Goal: Use online tool/utility: Utilize a website feature to perform a specific function

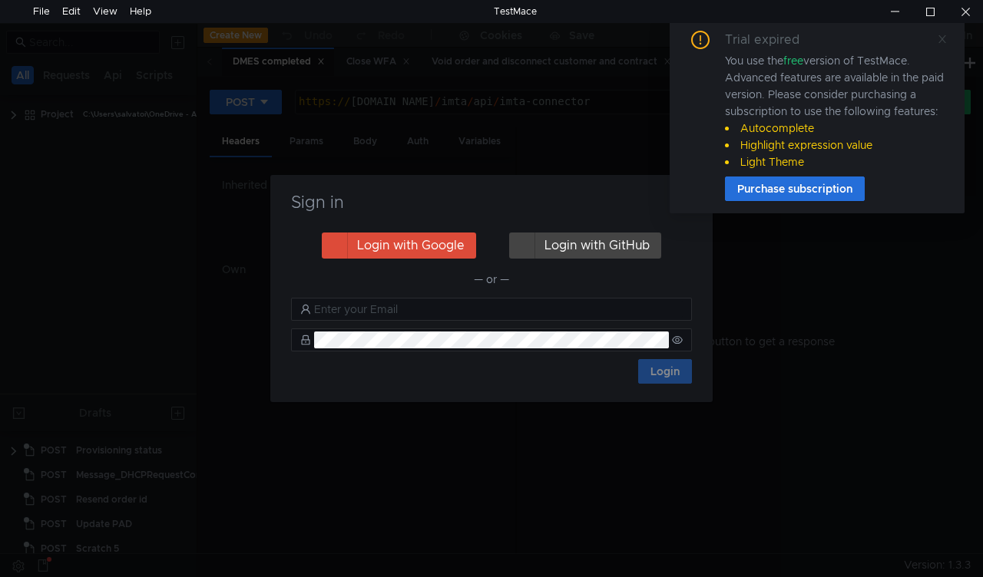
click at [943, 40] on icon at bounding box center [942, 39] width 8 height 8
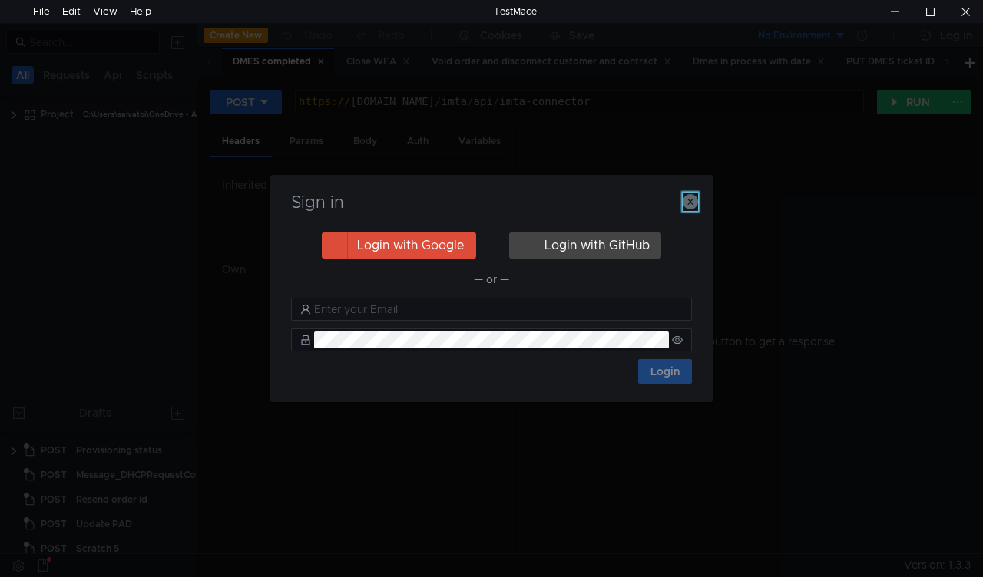
click at [692, 200] on icon "button" at bounding box center [690, 201] width 15 height 15
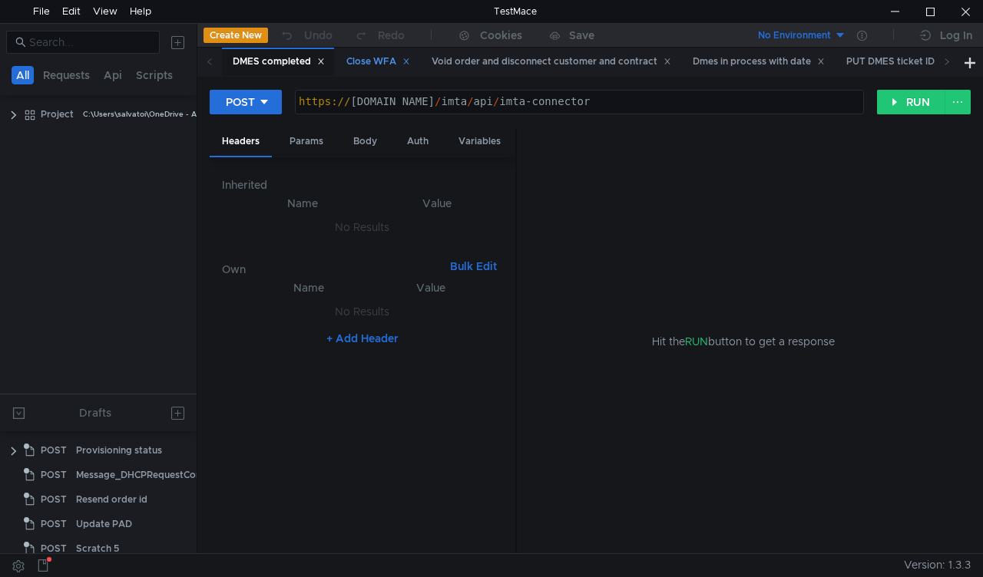
click at [375, 55] on div "Close WFA" at bounding box center [378, 62] width 64 height 16
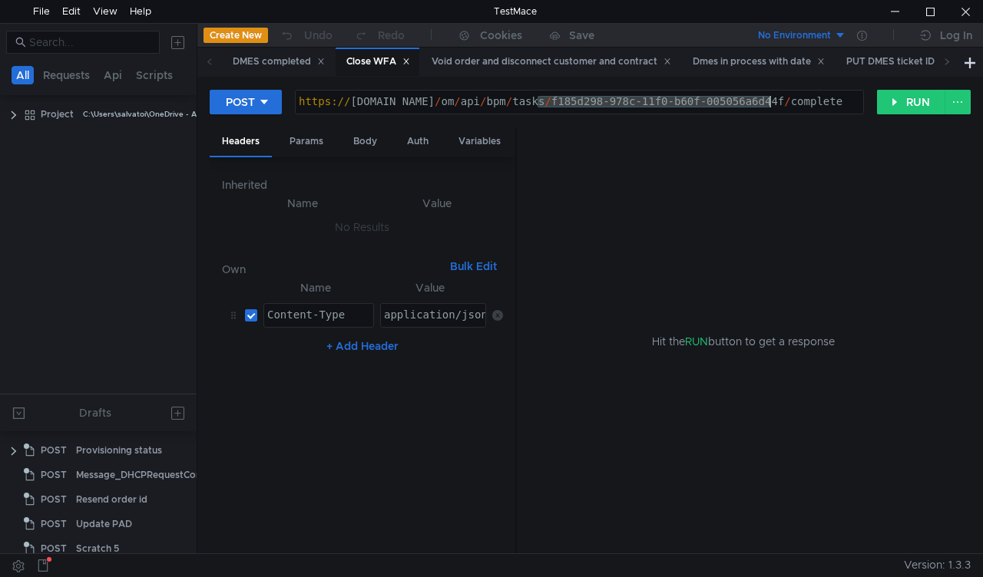
drag, startPoint x: 538, startPoint y: 101, endPoint x: 769, endPoint y: 82, distance: 232.7
click at [769, 82] on div "POST https://mbx.dfni.nl/om/api/bpm/tasks/f185d298-978c-11f0-b60f-005056a6d44f/…" at bounding box center [590, 315] width 786 height 477
paste textarea "8feff5d1-991b-11f0-bcd2-005056a64e09"
type textarea "https://mbx.dfni.nl/om/api/bpm/tasks/8feff5d1-991b-11f0-bcd2-005056a64e09/compl…"
click at [888, 109] on button "RUN" at bounding box center [911, 102] width 68 height 25
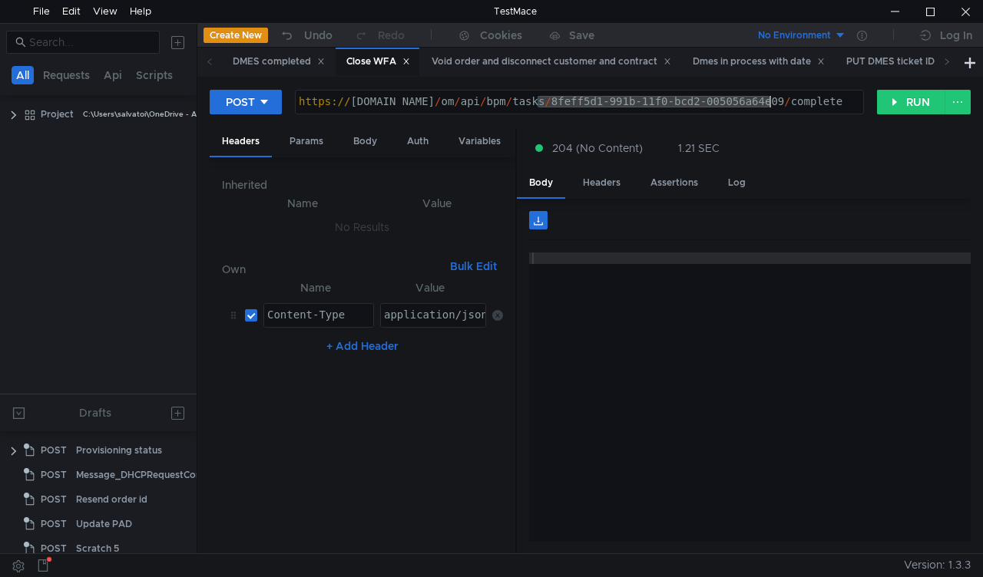
drag, startPoint x: 536, startPoint y: 102, endPoint x: 769, endPoint y: 103, distance: 233.4
click at [769, 103] on div "https:// mbx.dfni.nl / om / api / bpm / tasks / 8feff5d1-991b-11f0-bcd2-005056a…" at bounding box center [579, 113] width 567 height 35
paste textarea "bd779c16-9919-11f0-8a04-005056a66d6a"
click at [909, 102] on button "RUN" at bounding box center [911, 102] width 68 height 25
drag, startPoint x: 533, startPoint y: 97, endPoint x: 757, endPoint y: 108, distance: 224.5
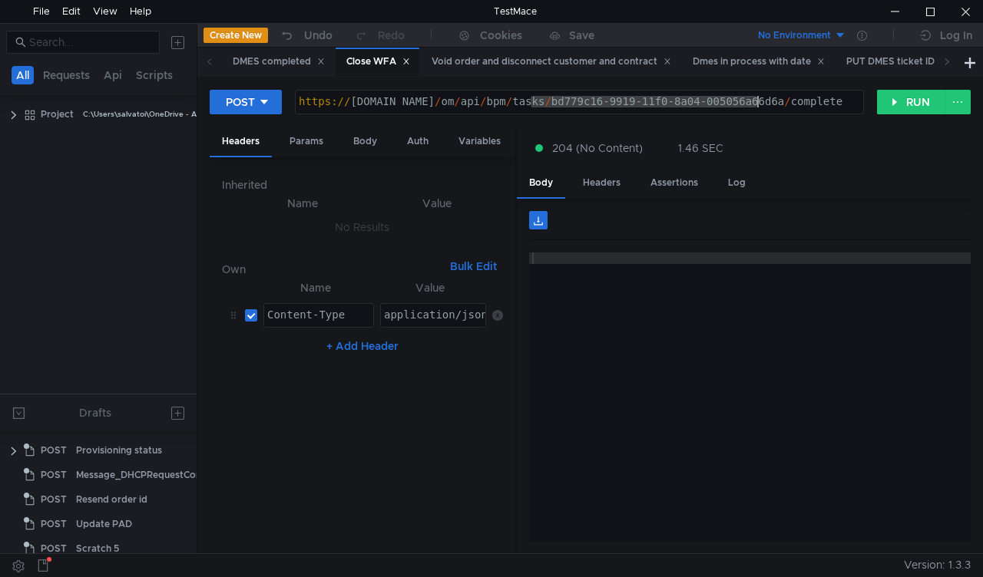
click at [757, 108] on div "https:// mbx.dfni.nl / om / api / bpm / tasks / bd779c16-9919-11f0-8a04-005056a…" at bounding box center [579, 113] width 567 height 35
click at [757, 110] on div "https:// mbx.dfni.nl / om / api / bpm / tasks / bd779c16-9919-11f0-8a04-005056a…" at bounding box center [579, 102] width 567 height 23
drag, startPoint x: 769, startPoint y: 101, endPoint x: 538, endPoint y: 105, distance: 231.2
click at [538, 105] on div "https:// mbx.dfni.nl / om / api / bpm / tasks / bd779c16-9919-11f0-8a04-005056a…" at bounding box center [579, 113] width 567 height 35
paste textarea "6eac5261-9883-11f0-aaf1-005056a636ef"
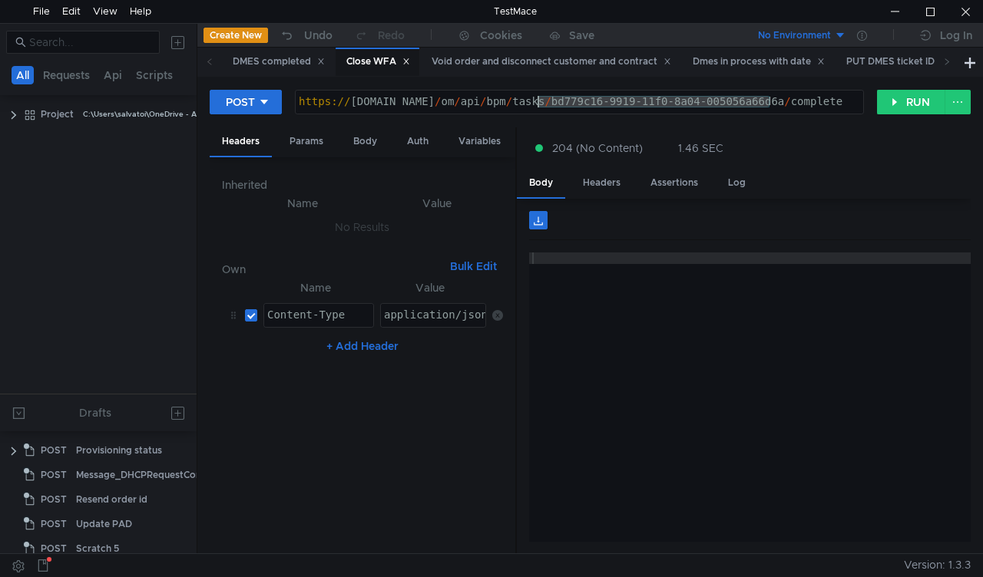
type textarea "[URL][DOMAIN_NAME]"
click at [894, 105] on button "RUN" at bounding box center [911, 102] width 68 height 25
drag, startPoint x: 769, startPoint y: 98, endPoint x: 539, endPoint y: 104, distance: 230.5
click at [539, 104] on div "https:// [DOMAIN_NAME] / om / api / bpm / tasks / 6eac5261-9883-11f0-aaf1-00505…" at bounding box center [579, 113] width 567 height 35
click at [895, 93] on button "RUN" at bounding box center [911, 102] width 68 height 25
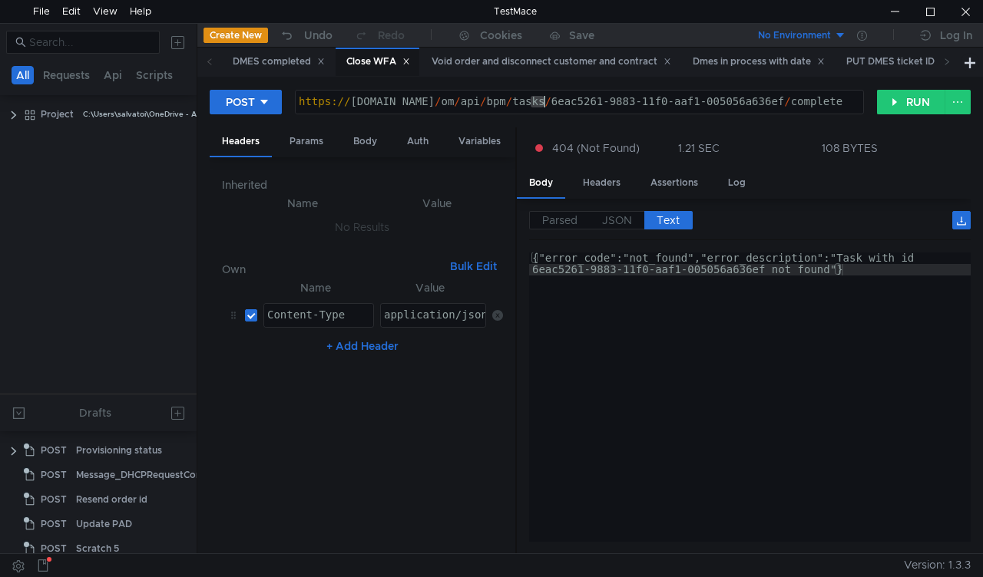
click at [544, 101] on div "https:// [DOMAIN_NAME] / om / api / bpm / tasks / 6eac5261-9883-11f0-aaf1-00505…" at bounding box center [579, 113] width 567 height 35
click at [541, 113] on div "https:// [DOMAIN_NAME] / om / api / bpm / tasks / 6eac5261-9883-11f0-aaf1-00505…" at bounding box center [579, 102] width 567 height 23
click at [539, 101] on div "https:// [DOMAIN_NAME] / om / api / bpm / tasks / 6eac5261-9883-11f0-aaf1-00505…" at bounding box center [579, 113] width 567 height 35
drag, startPoint x: 539, startPoint y: 101, endPoint x: 769, endPoint y: 102, distance: 230.4
click at [769, 102] on div "https:// [DOMAIN_NAME] / om / api / bpm / tasks / 6eac5261-9883-11f0-aaf1-00505…" at bounding box center [579, 113] width 567 height 35
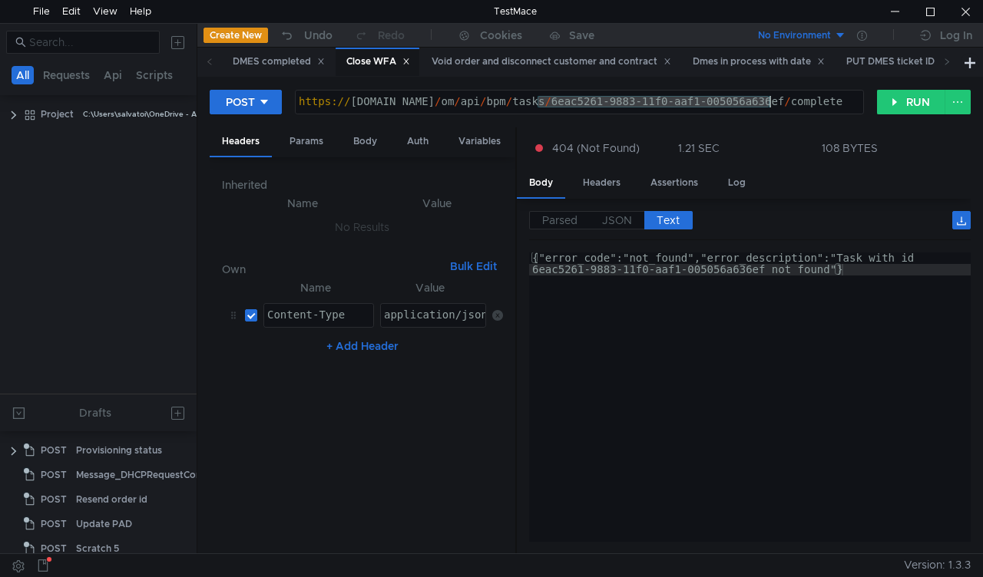
paste textarea "8ef9e694-98b5-11f0-b60f-005056a6d44"
type textarea "[URL][DOMAIN_NAME]"
click at [907, 111] on button "RUN" at bounding box center [911, 102] width 68 height 25
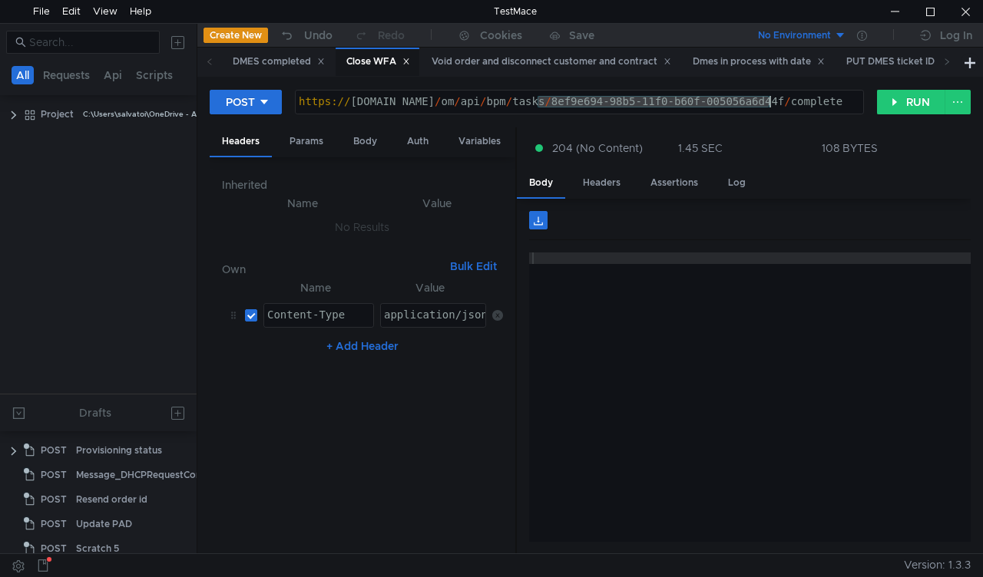
drag, startPoint x: 538, startPoint y: 100, endPoint x: 770, endPoint y: 106, distance: 232.8
click at [770, 106] on div "https:// mbx.dfni.nl / om / api / bpm / tasks / 8ef9e694-98b5-11f0-b60f-005056a…" at bounding box center [579, 113] width 567 height 35
paste textarea "581888f-991f-11f0-bcd2-005056a64e09"
click at [914, 104] on button "RUN" at bounding box center [911, 102] width 68 height 25
drag, startPoint x: 642, startPoint y: 102, endPoint x: 769, endPoint y: 105, distance: 127.5
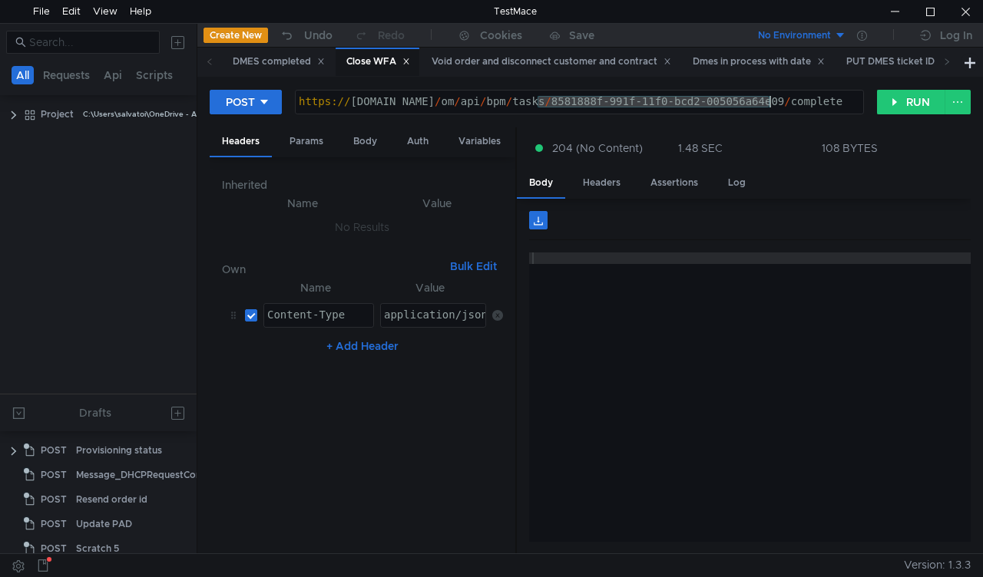
click at [769, 105] on div "https:// mbx.dfni.nl / om / api / bpm / tasks / 8581888f-991f-11f0-bcd2-005056a…" at bounding box center [579, 113] width 567 height 35
paste textarea "08a4ec19-991e-11f0-b60f-005056a6d44f"
type textarea "https://mbx.dfni.nl/om/api/bpm/tasks/08a4ec19-991e-11f0-b60f-005056a6d44f/compl…"
click at [885, 104] on button "RUN" at bounding box center [911, 102] width 68 height 25
click at [947, 65] on icon at bounding box center [947, 62] width 8 height 8
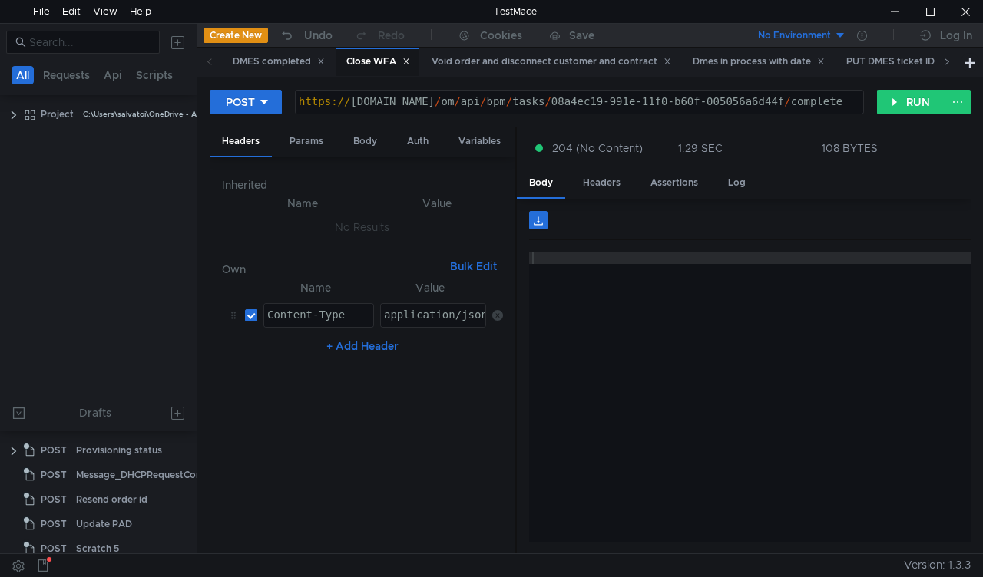
click at [947, 65] on icon at bounding box center [947, 62] width 8 height 8
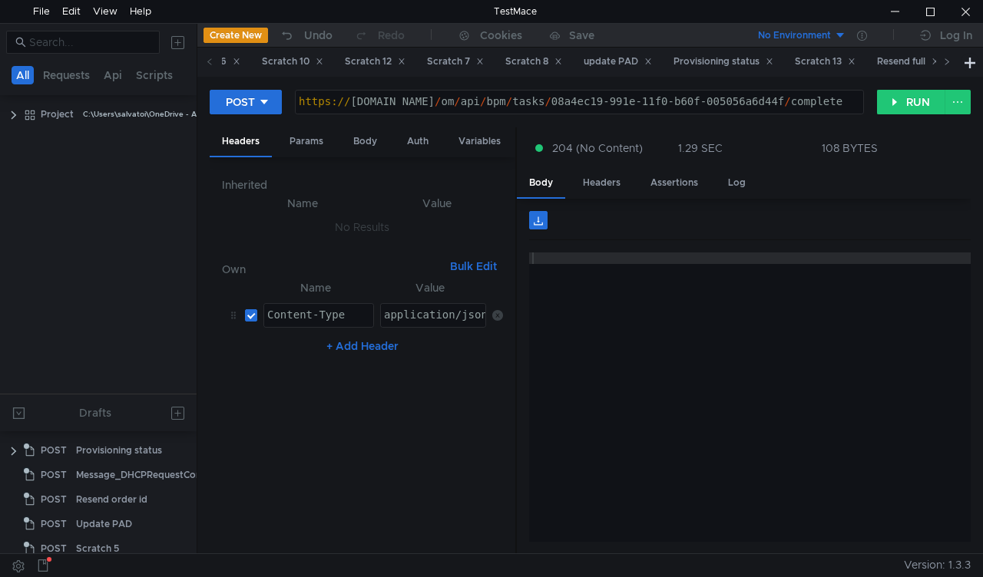
click at [947, 65] on icon at bounding box center [947, 62] width 8 height 8
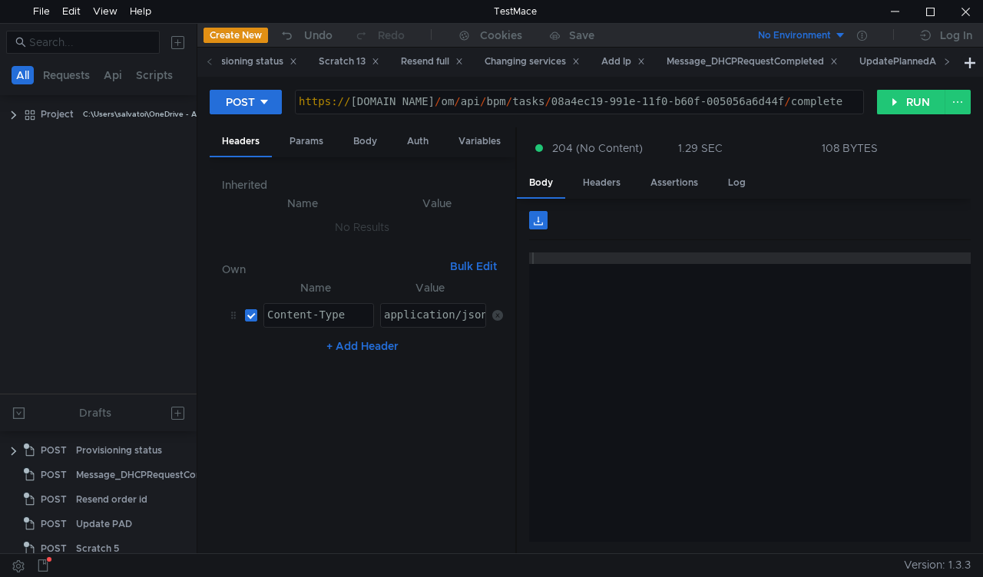
click at [947, 65] on icon at bounding box center [947, 62] width 8 height 8
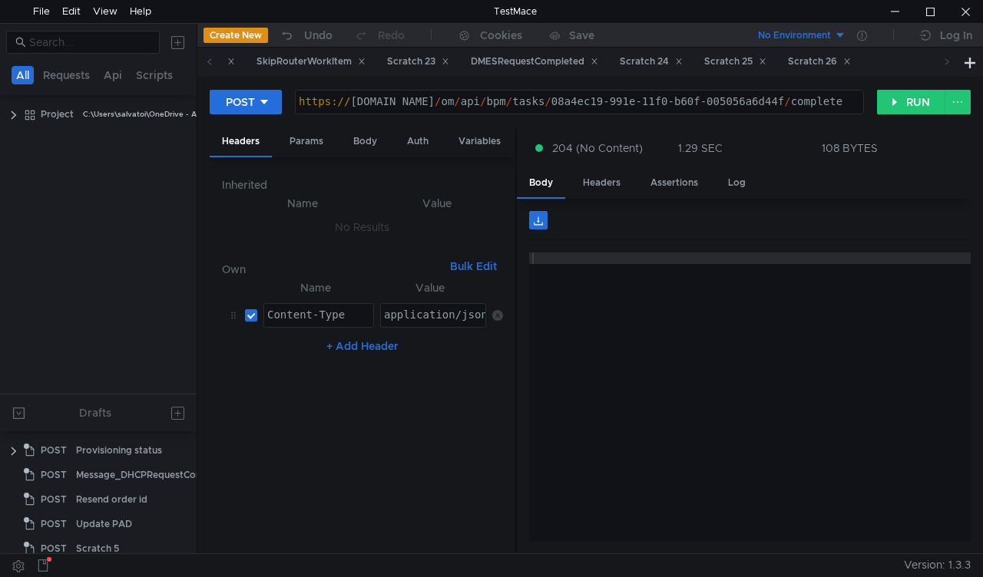
click at [947, 65] on icon at bounding box center [947, 62] width 8 height 8
click at [449, 63] on div "Scratch 23" at bounding box center [418, 62] width 62 height 16
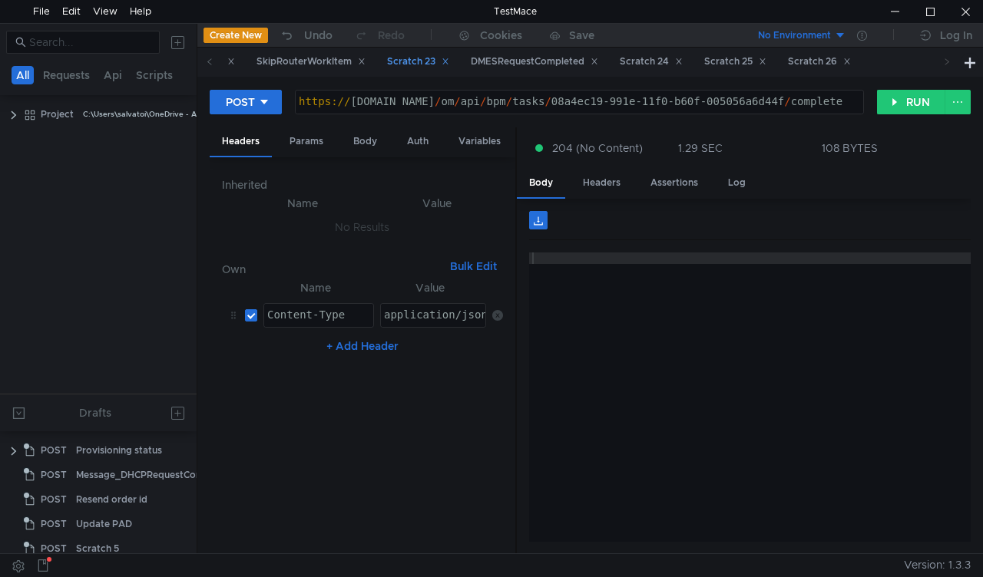
click at [449, 63] on div "Scratch 23" at bounding box center [418, 62] width 62 height 16
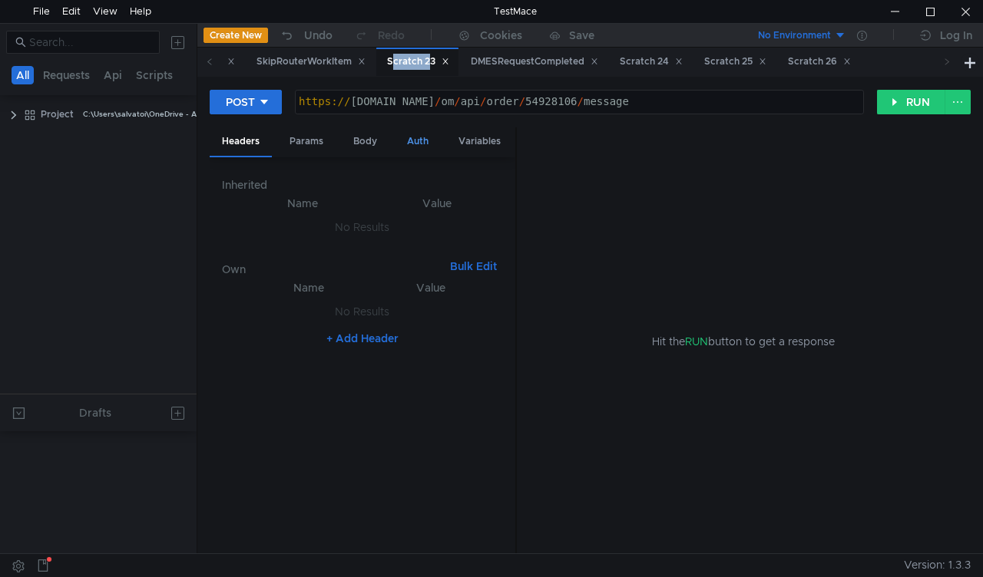
scroll to position [582, 0]
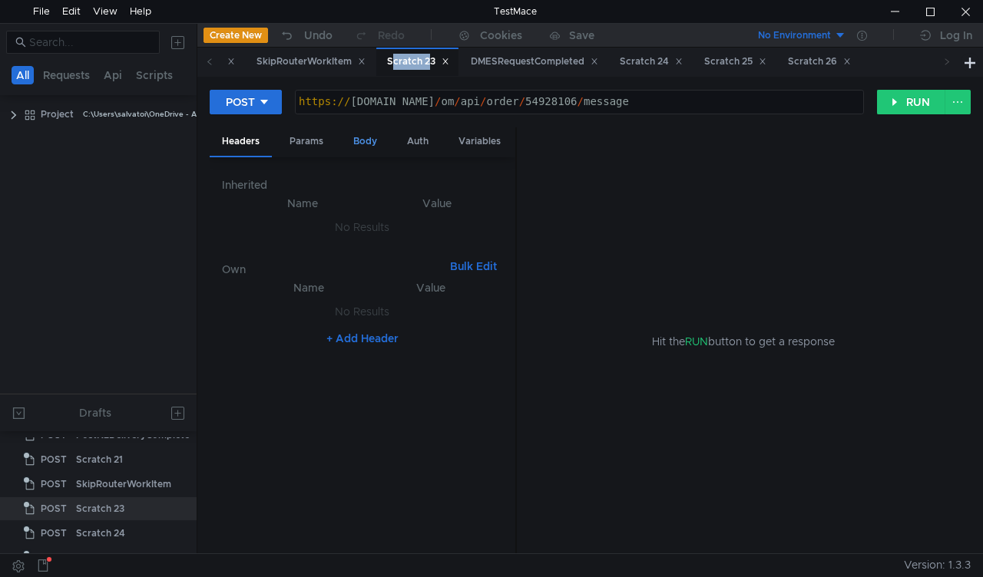
click at [362, 140] on div "Body" at bounding box center [365, 141] width 48 height 28
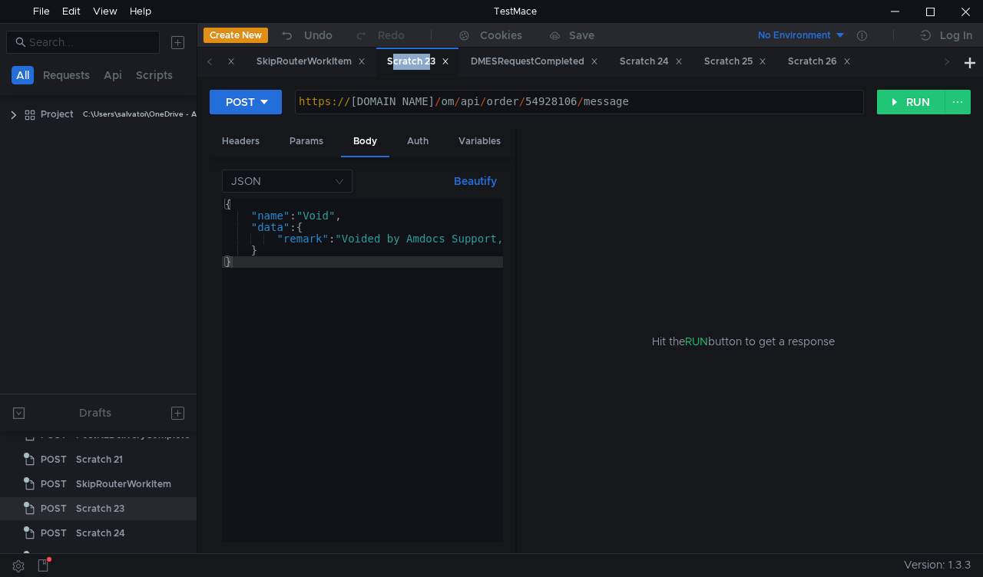
click at [528, 103] on div "https:// mbx.dfni.nl / om / api / order / 54928106 / message" at bounding box center [579, 113] width 567 height 35
paste textarea "36988"
type textarea "https://mbx.dfni.nl/om/api/order/54936988/message"
click at [893, 108] on button "RUN" at bounding box center [911, 102] width 68 height 25
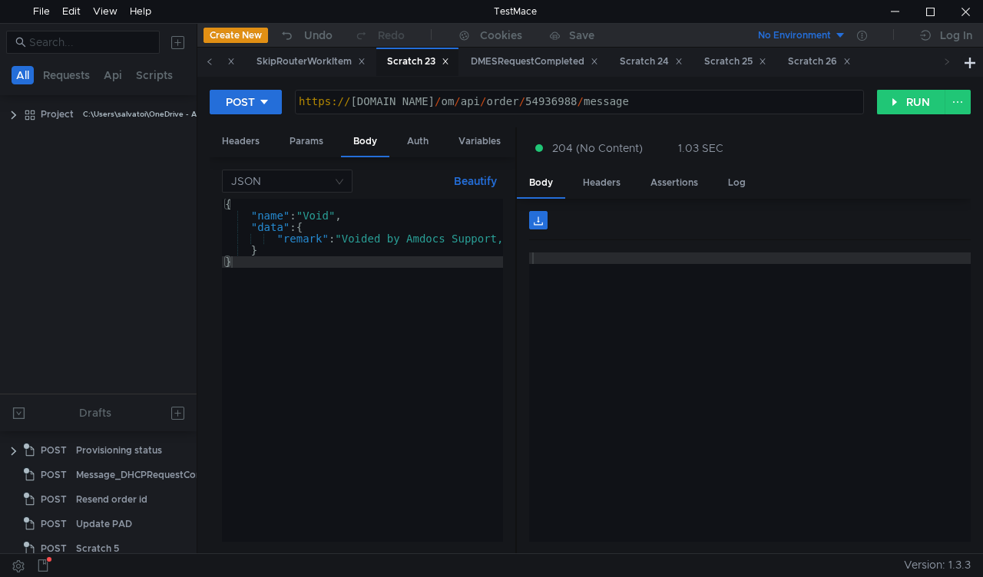
click at [210, 64] on icon at bounding box center [210, 62] width 8 height 8
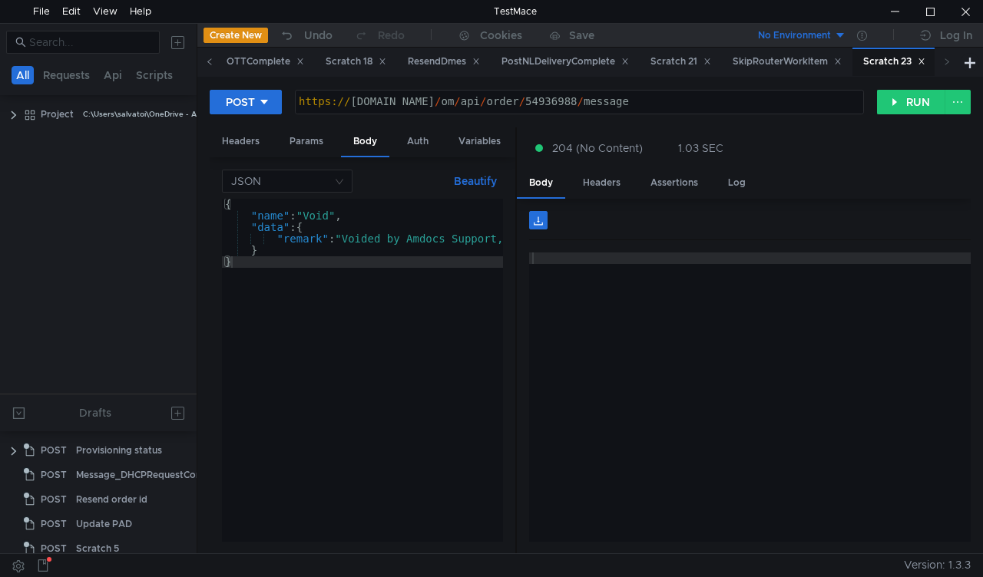
click at [210, 64] on icon at bounding box center [210, 62] width 8 height 8
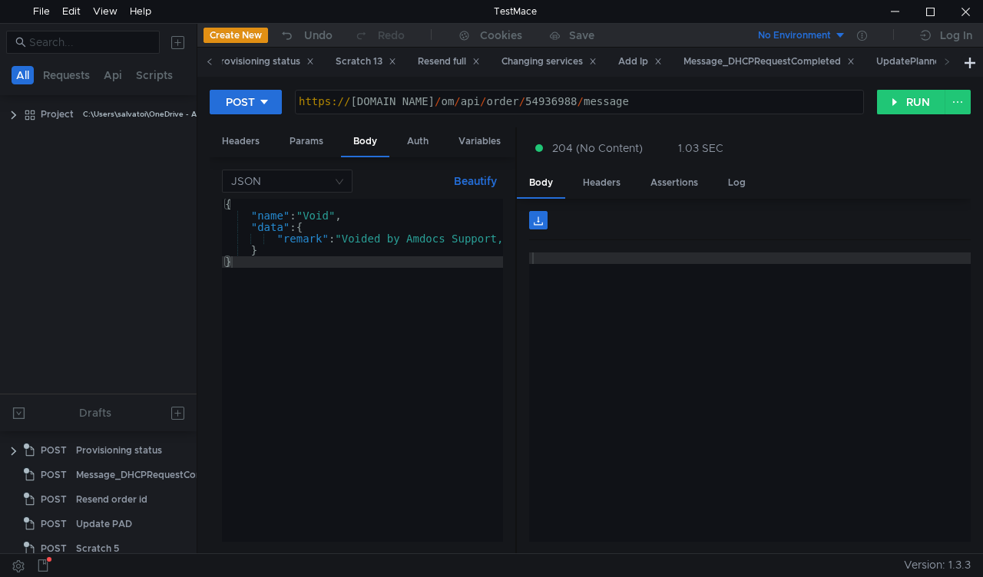
click at [210, 64] on icon at bounding box center [210, 62] width 8 height 8
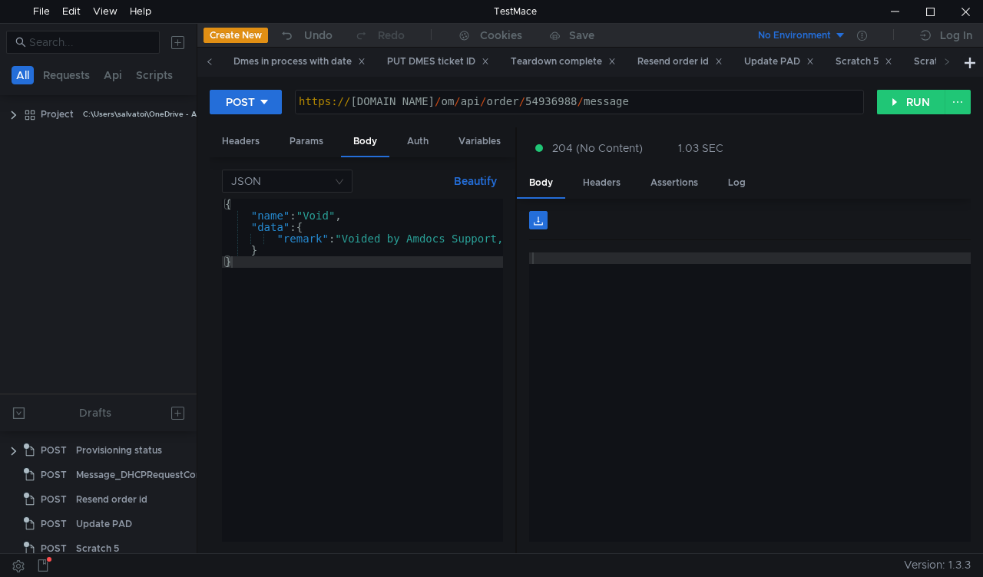
click at [210, 64] on icon at bounding box center [210, 62] width 8 height 8
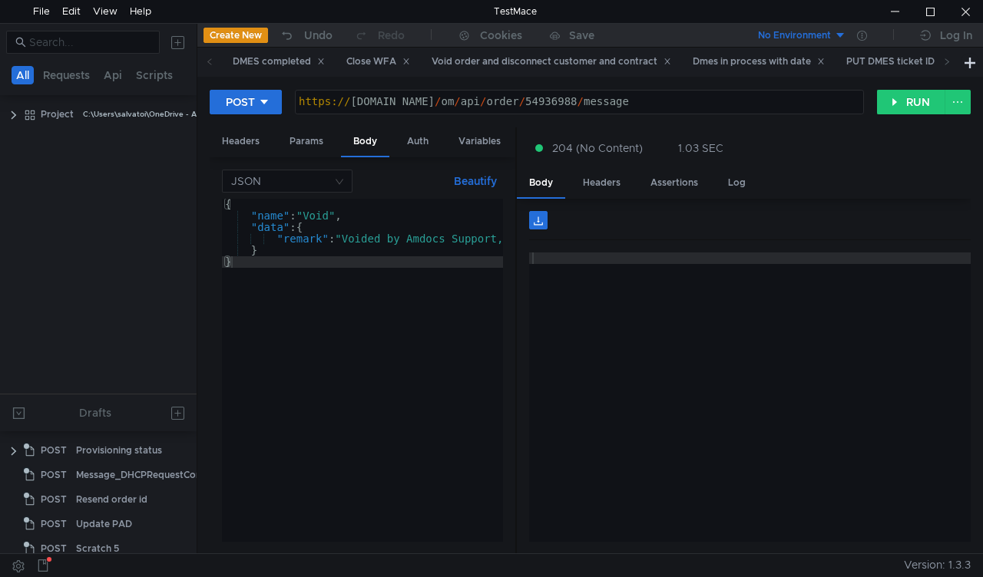
click at [210, 64] on icon at bounding box center [210, 62] width 8 height 8
click at [390, 58] on div "Close WFA" at bounding box center [378, 62] width 64 height 16
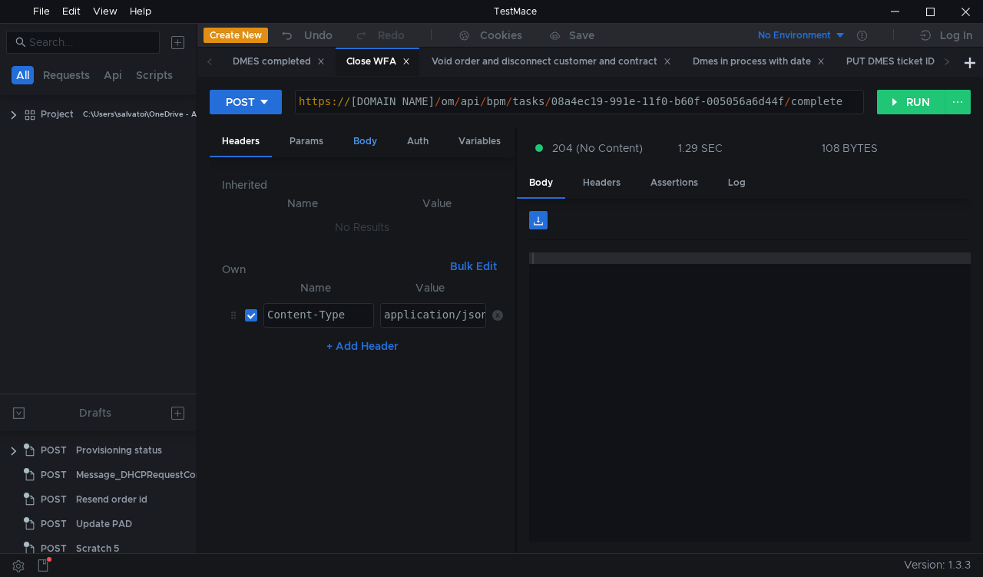
click at [359, 135] on div "Body" at bounding box center [365, 141] width 48 height 28
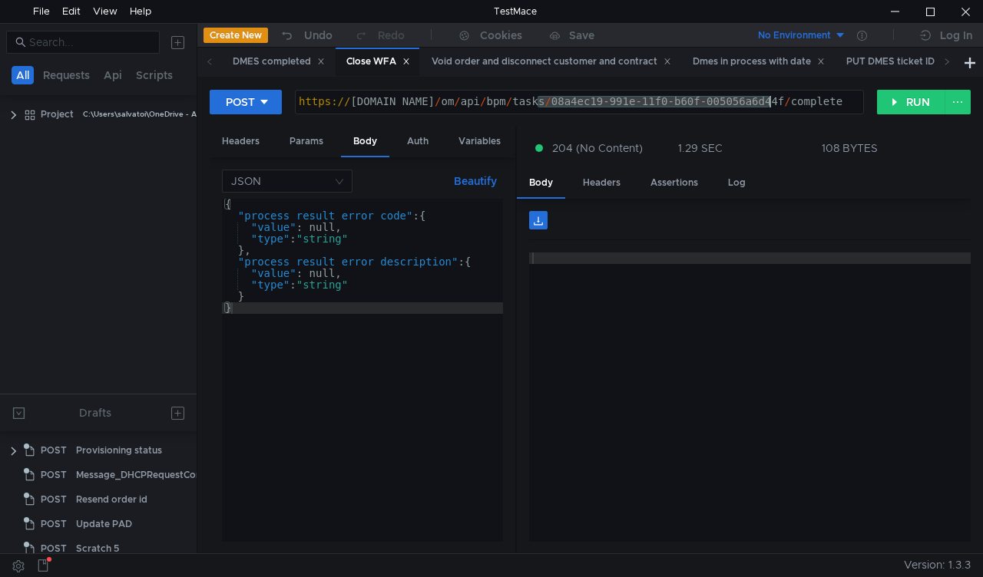
drag, startPoint x: 538, startPoint y: 98, endPoint x: 768, endPoint y: 107, distance: 230.6
click at [768, 107] on div "https:// mbx.dfni.nl / om / api / bpm / tasks / 08a4ec19-991e-11f0-b60f-005056a…" at bounding box center [579, 113] width 567 height 35
paste textarea "398dc502-9924-11f0-aaf1-005056a636e"
type textarea "[URL][DOMAIN_NAME]"
click at [903, 106] on button "RUN" at bounding box center [911, 102] width 68 height 25
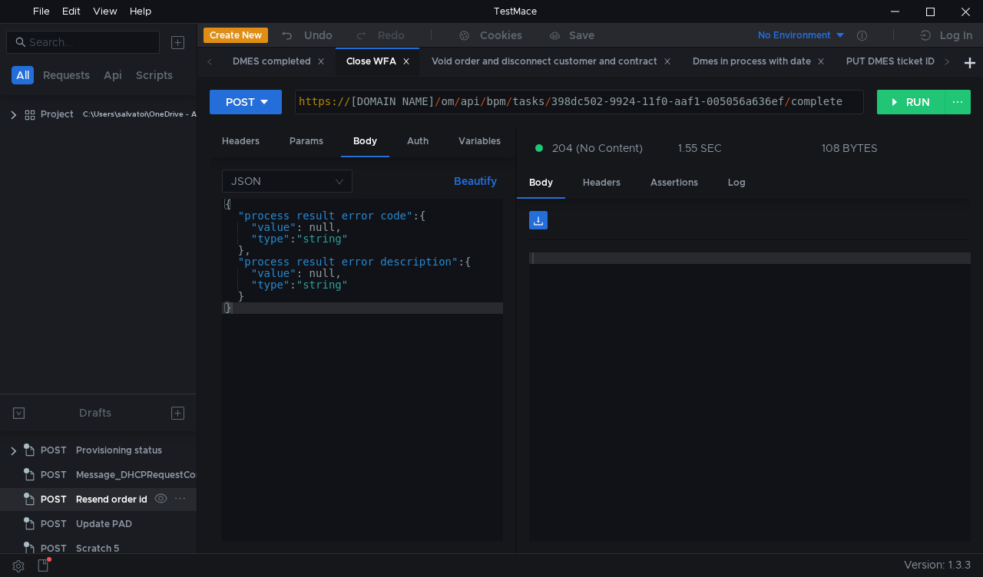
click at [117, 492] on div "Resend order id" at bounding box center [111, 499] width 71 height 23
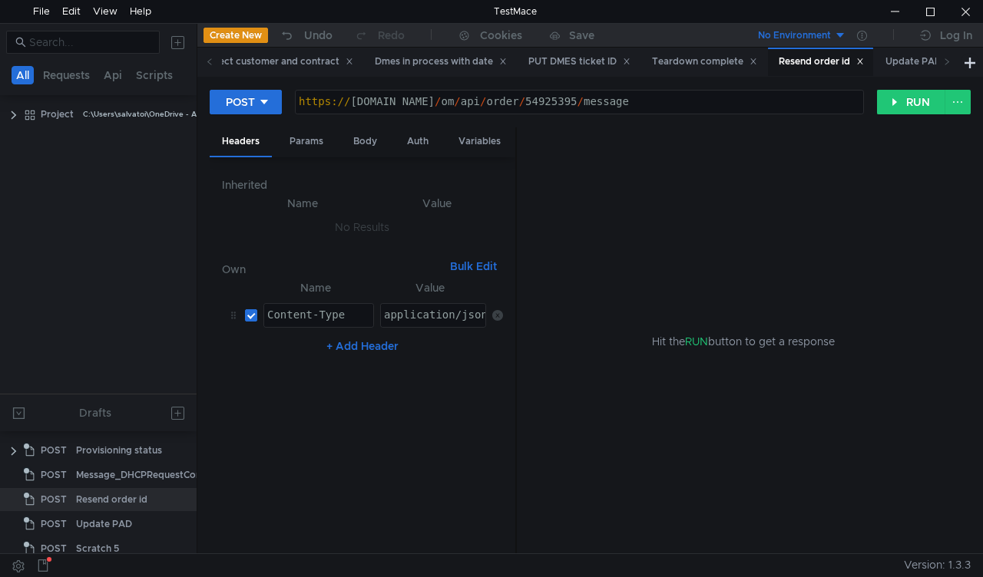
click at [533, 103] on div "https:// mbx.dfni.nl / om / api / order / 54925395 / message" at bounding box center [579, 113] width 567 height 35
click at [536, 101] on div "https:// mbx.dfni.nl / om / api / order / 54925395 / message" at bounding box center [579, 102] width 567 height 23
click at [536, 101] on div "https:// mbx.dfni.nl / om / api / order / 54925395 / message" at bounding box center [579, 113] width 567 height 35
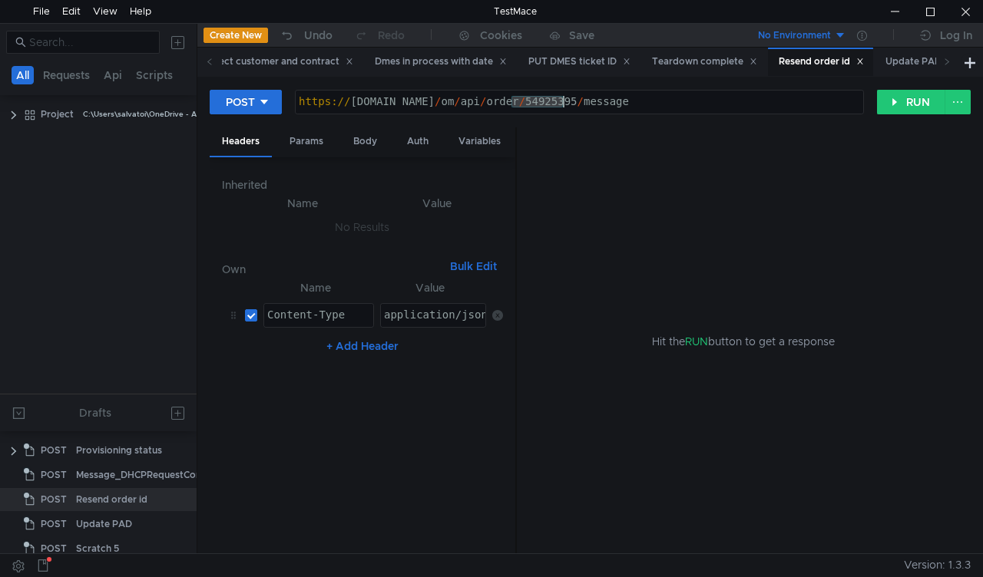
paste textarea "37982"
type textarea "[URL][DOMAIN_NAME]"
click at [899, 98] on button "RUN" at bounding box center [911, 102] width 68 height 25
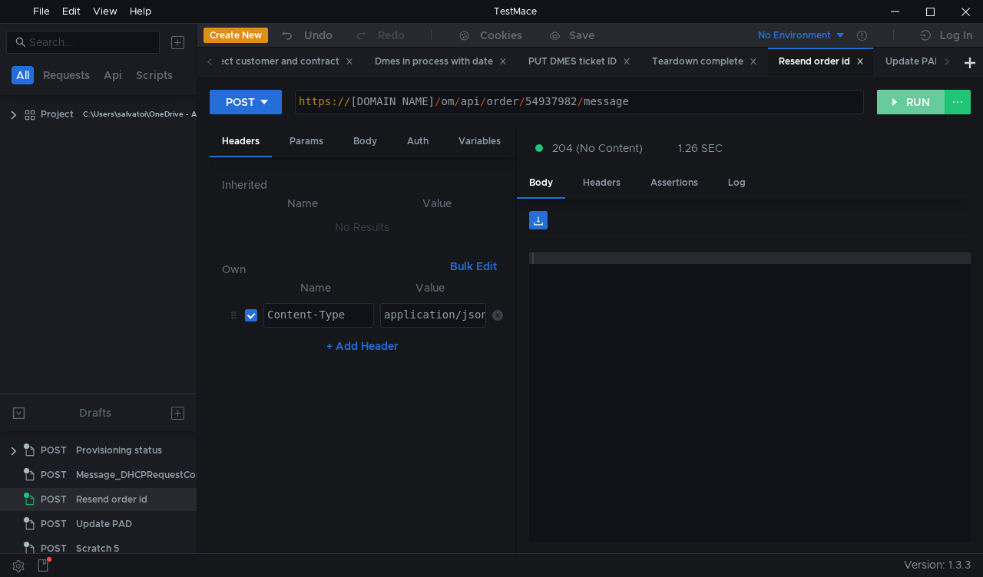
click at [902, 104] on button "RUN" at bounding box center [911, 102] width 68 height 25
click at [897, 101] on button "RUN" at bounding box center [911, 102] width 68 height 25
click at [892, 104] on button "RUN" at bounding box center [911, 102] width 68 height 25
click at [207, 58] on icon at bounding box center [210, 62] width 8 height 8
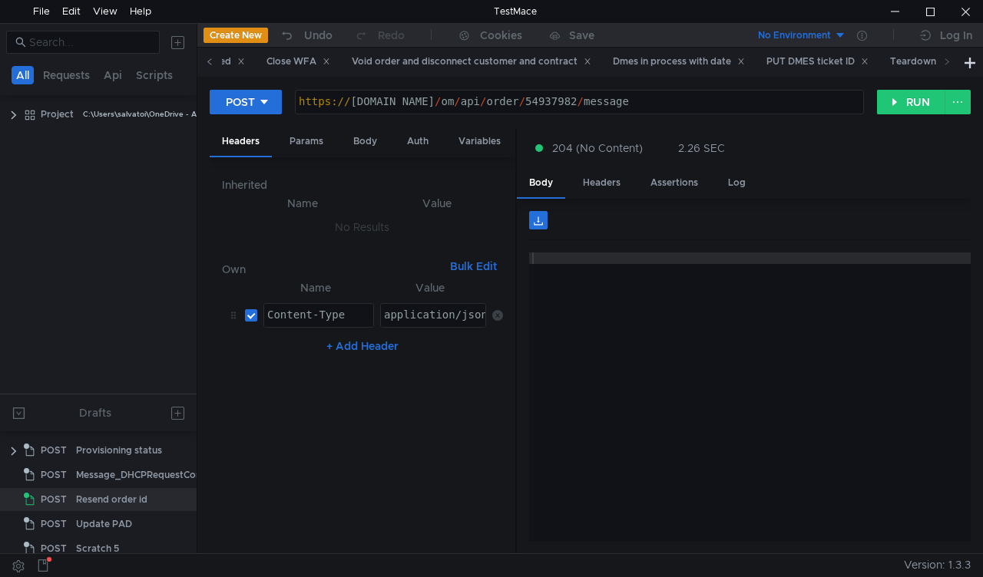
click at [207, 58] on icon at bounding box center [210, 62] width 8 height 8
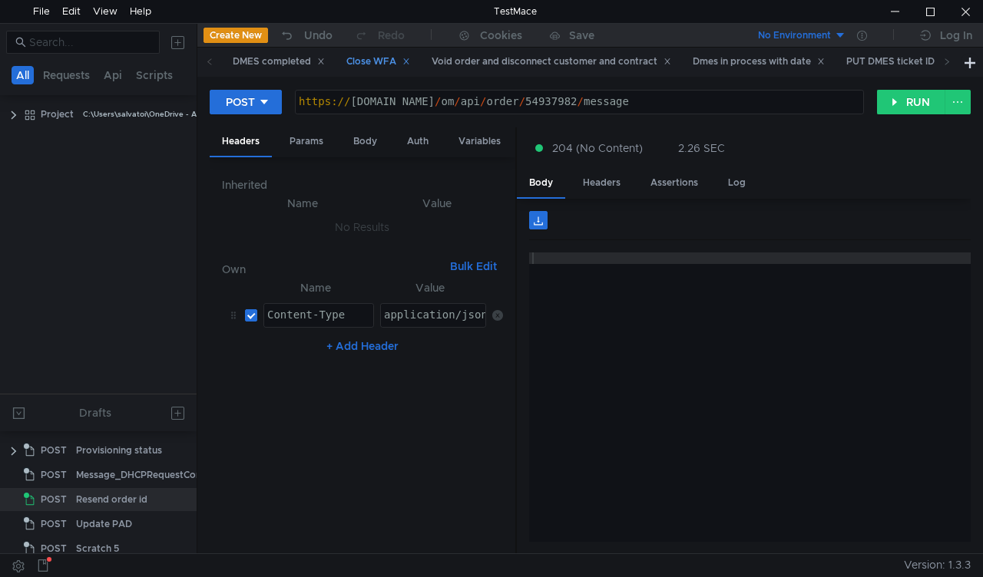
click at [342, 65] on div "Close WFA" at bounding box center [378, 62] width 84 height 28
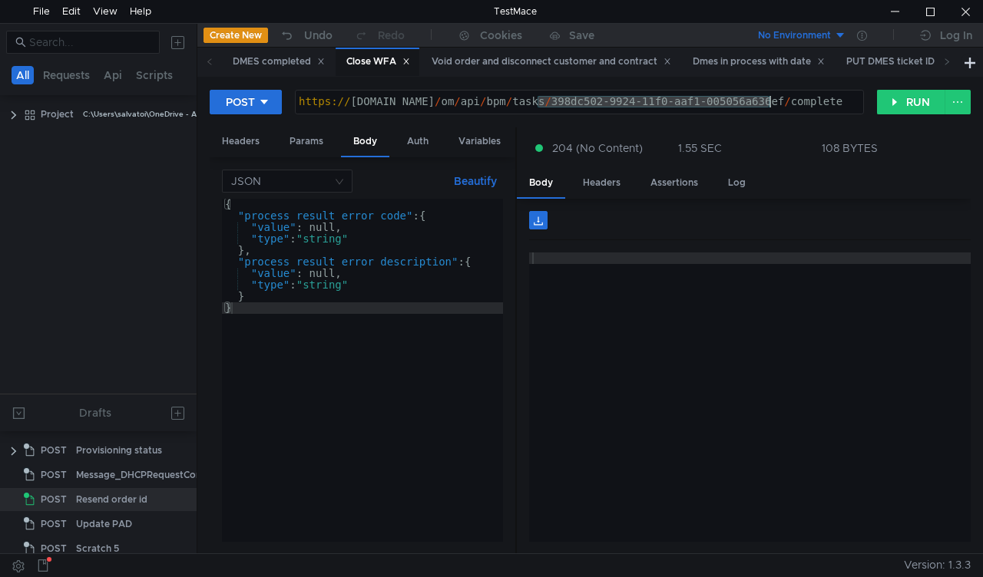
drag, startPoint x: 540, startPoint y: 98, endPoint x: 772, endPoint y: 113, distance: 232.4
click at [772, 113] on div "https:// mbx.dfni.nl / om / api / bpm / tasks / 398dc502-9924-11f0-aaf1-005056a…" at bounding box center [579, 113] width 567 height 35
paste textarea "7851222d-9928-11f0-8a04-005056a66d6a"
type textarea "https://mbx.dfni.nl/om/api/bpm/tasks/7851222d-9928-11f0-8a04-005056a66d6a/compl…"
click at [905, 109] on button "RUN" at bounding box center [911, 102] width 68 height 25
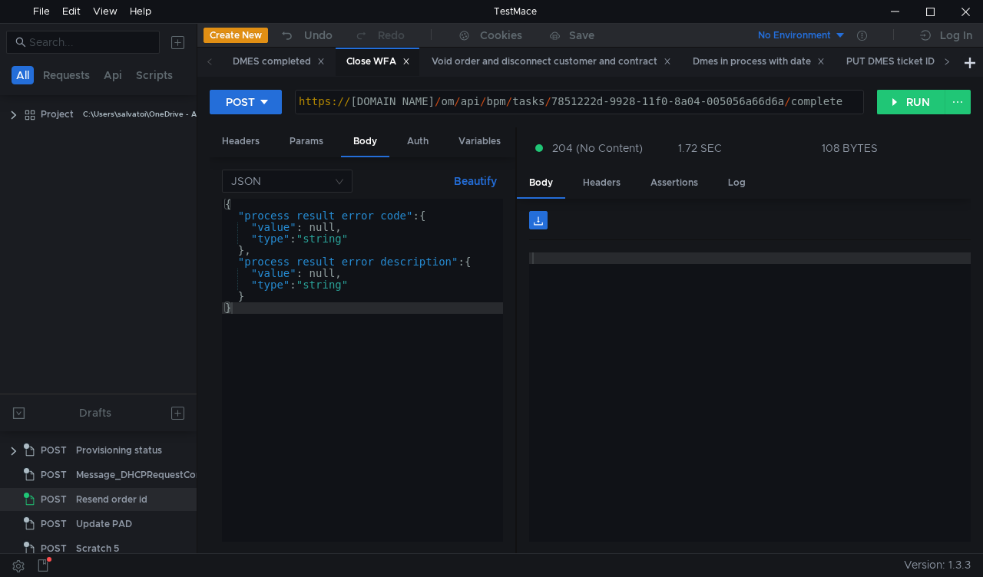
click at [946, 61] on icon at bounding box center [947, 62] width 8 height 8
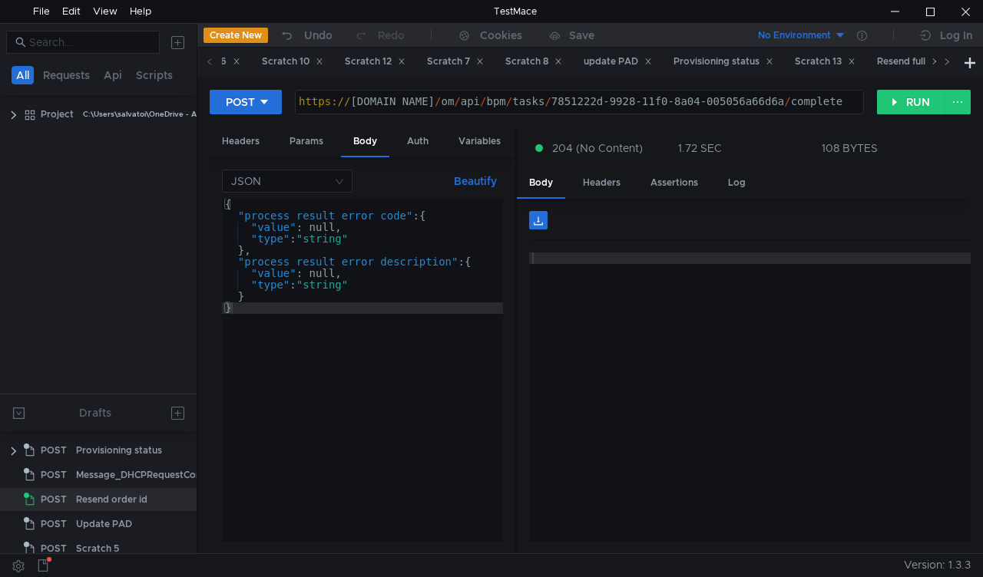
click at [946, 61] on icon at bounding box center [947, 62] width 8 height 8
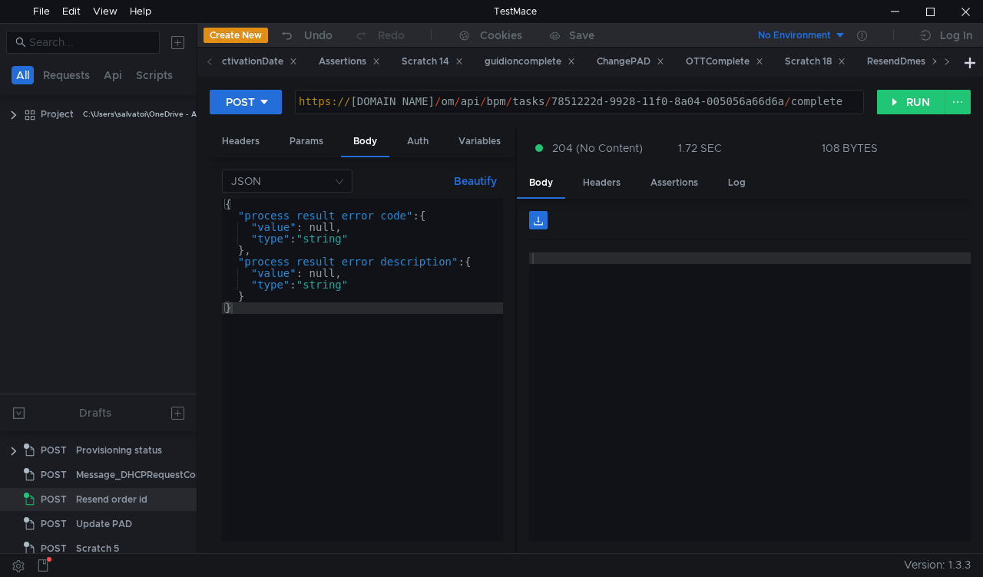
click at [946, 61] on icon at bounding box center [947, 62] width 8 height 8
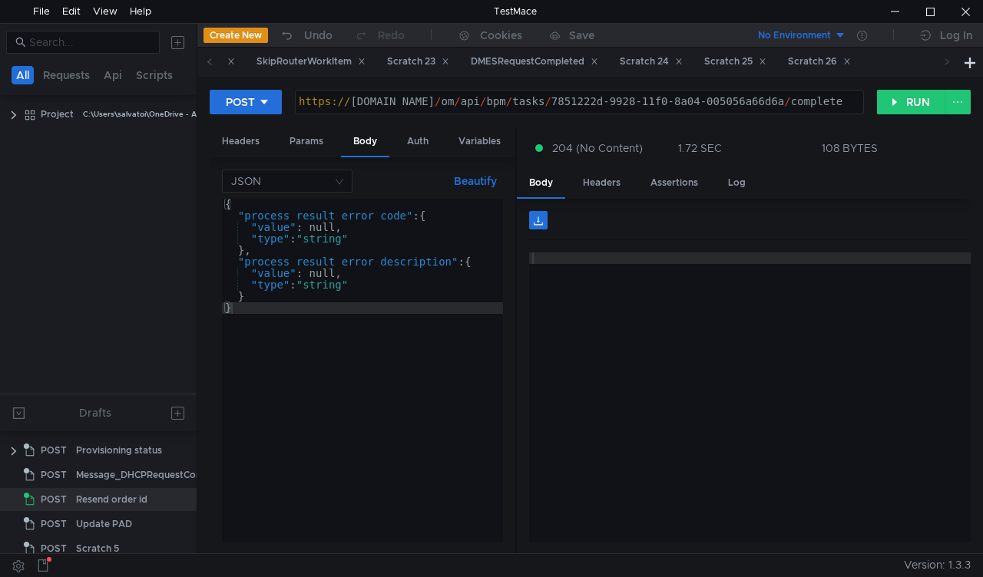
click at [946, 61] on icon at bounding box center [947, 62] width 8 height 8
drag, startPoint x: 475, startPoint y: 58, endPoint x: 471, endPoint y: 73, distance: 14.9
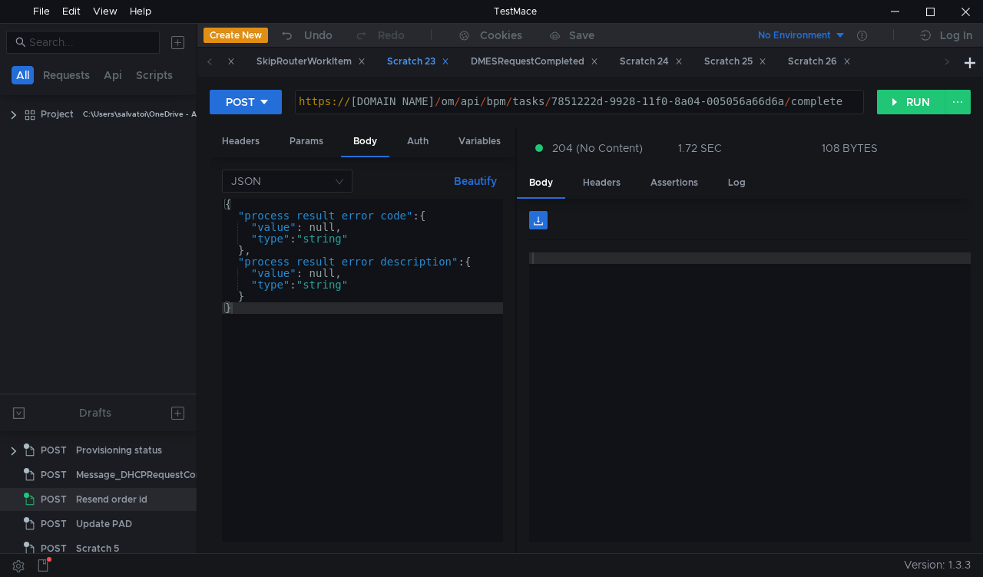
click at [449, 59] on div "Scratch 23" at bounding box center [418, 62] width 62 height 16
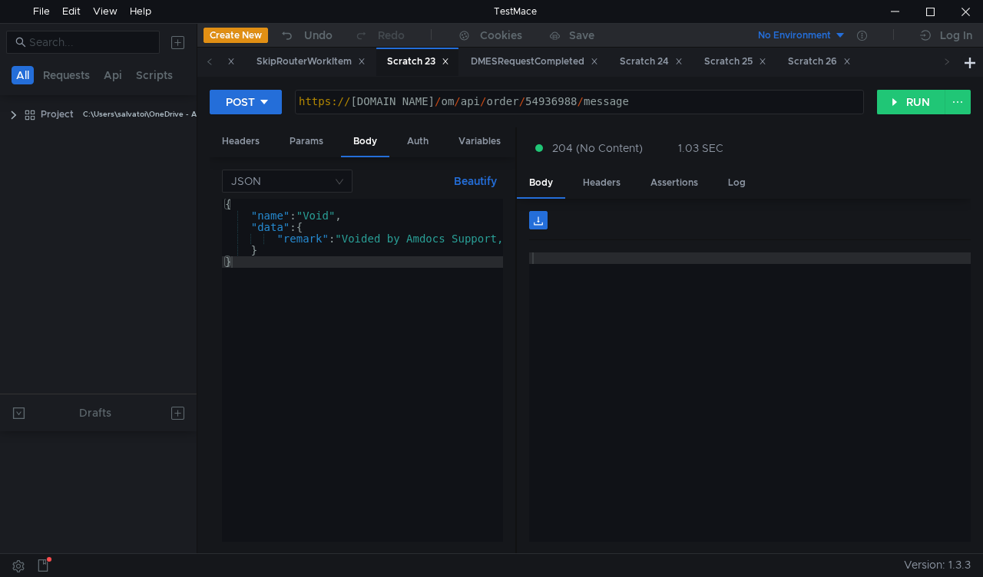
scroll to position [582, 0]
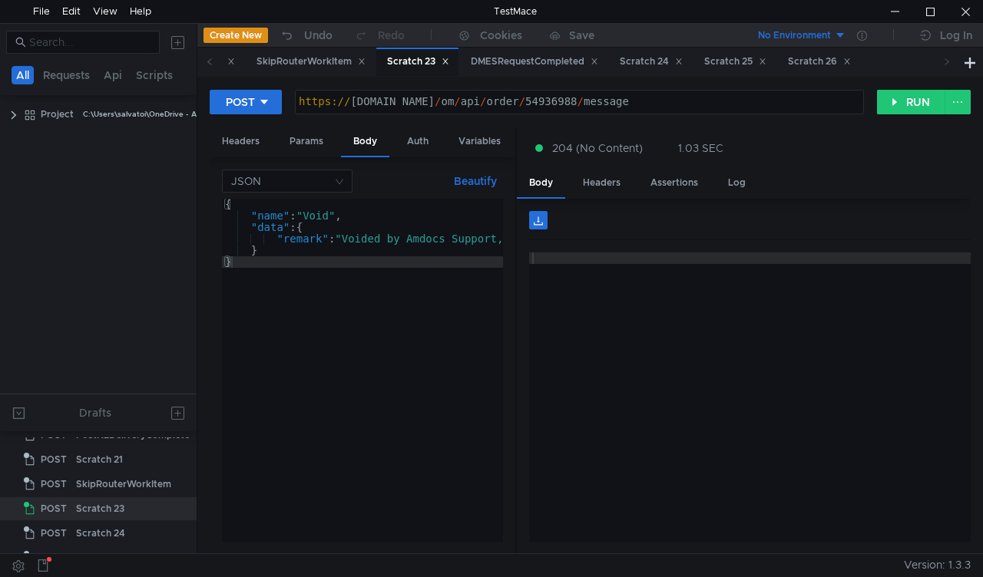
click at [531, 97] on div "https:// mbx.dfni.nl / om / api / order / 54936988 / message" at bounding box center [579, 113] width 567 height 35
paste textarea "7982"
type textarea "[URL][DOMAIN_NAME]"
click at [893, 101] on button "RUN" at bounding box center [911, 102] width 68 height 25
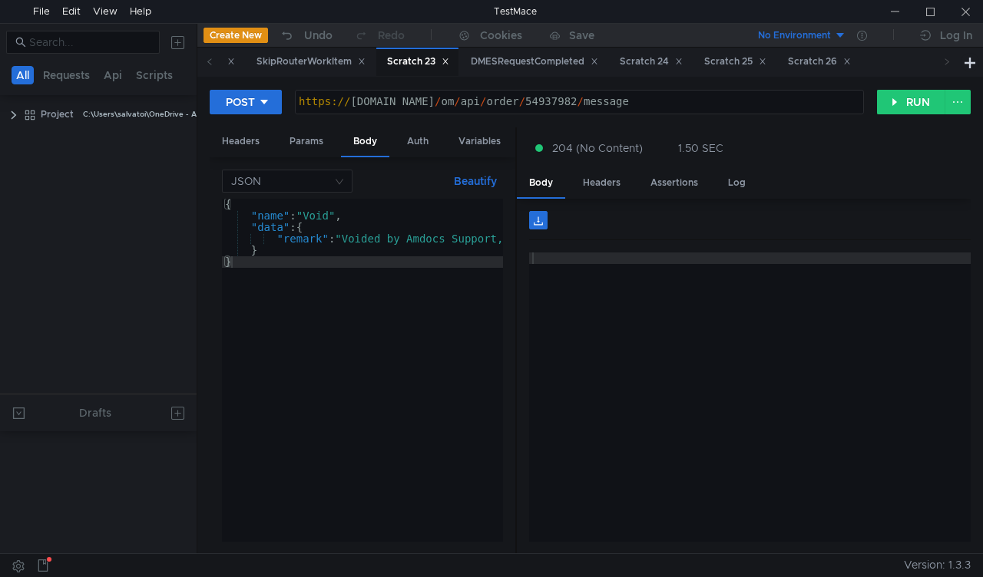
scroll to position [582, 0]
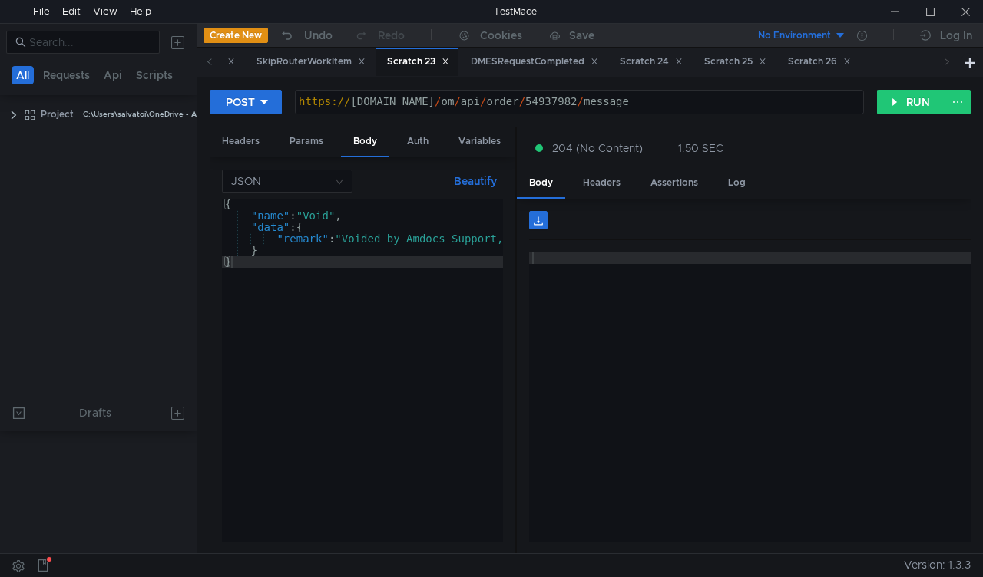
scroll to position [582, 0]
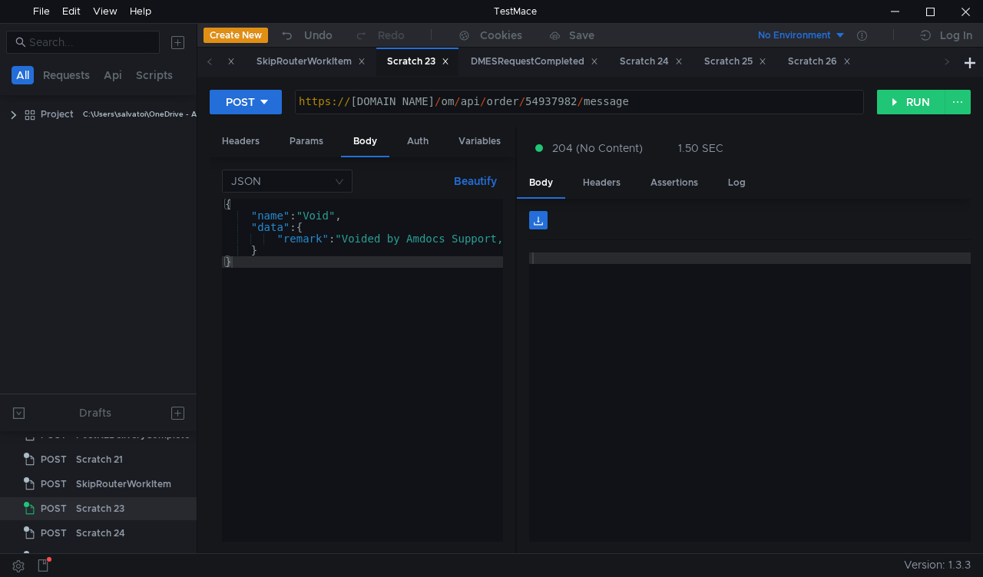
click at [524, 102] on div "https:// mbx.dfni.nl / om / api / order / 54937982 / message" at bounding box center [579, 113] width 567 height 35
paste textarea "355371"
drag, startPoint x: 886, startPoint y: 103, endPoint x: 535, endPoint y: 424, distance: 475.6
click at [886, 102] on button "RUN" at bounding box center [911, 102] width 68 height 25
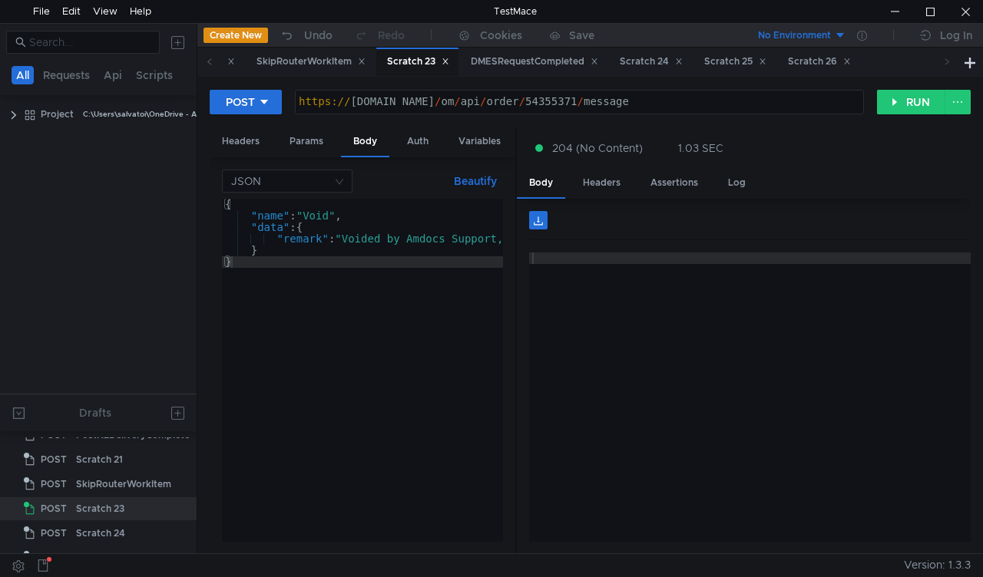
click at [540, 94] on div "https:// mbx.dfni.nl / om / api / order / 54355371 / message" at bounding box center [579, 102] width 567 height 23
paste textarea "93872"
click at [907, 106] on button "RUN" at bounding box center [911, 102] width 68 height 25
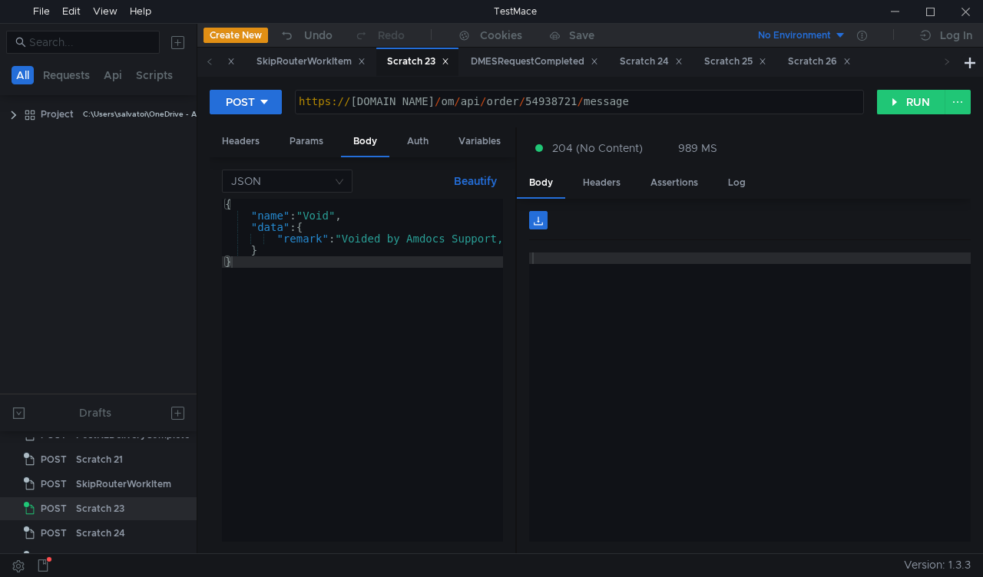
click at [544, 104] on div "https:// mbx.dfni.nl / om / api / order / 54938721 / message" at bounding box center [579, 113] width 567 height 35
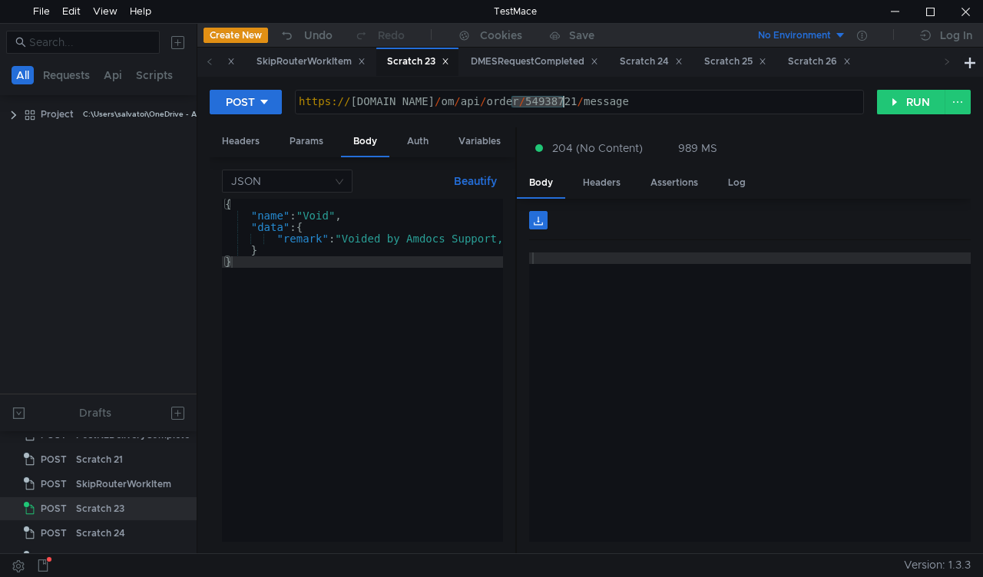
click at [544, 104] on div "https:// mbx.dfni.nl / om / api / order / 54938721 / message" at bounding box center [579, 113] width 567 height 35
paste textarea "35"
type textarea "[URL][DOMAIN_NAME]"
click at [888, 104] on button "RUN" at bounding box center [911, 102] width 68 height 25
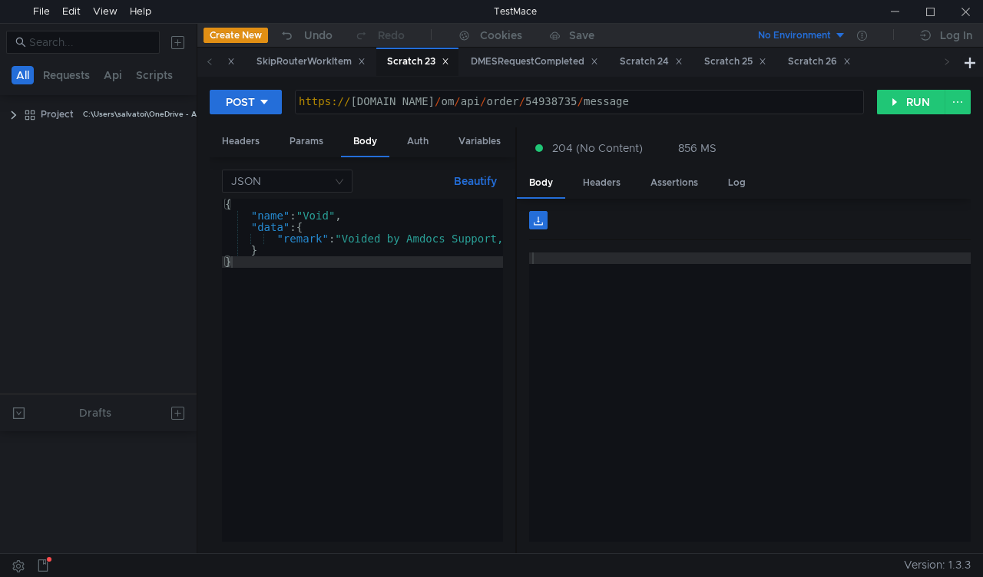
scroll to position [582, 0]
